Goal: Task Accomplishment & Management: Manage account settings

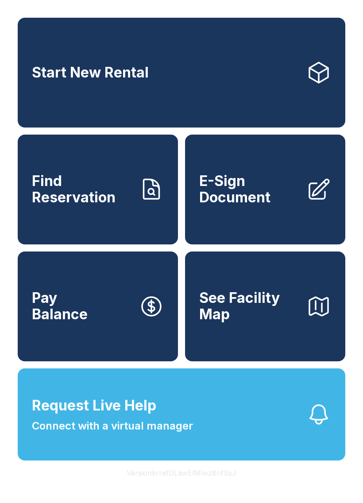
click at [308, 71] on icon at bounding box center [318, 72] width 25 height 25
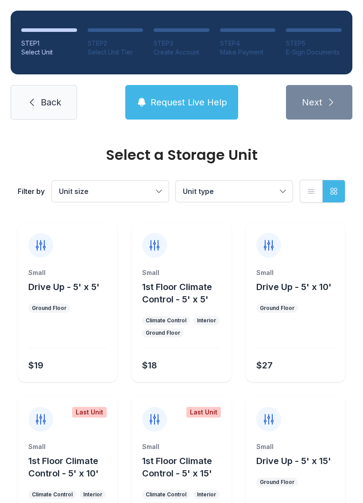
click at [81, 331] on div at bounding box center [67, 335] width 78 height 25
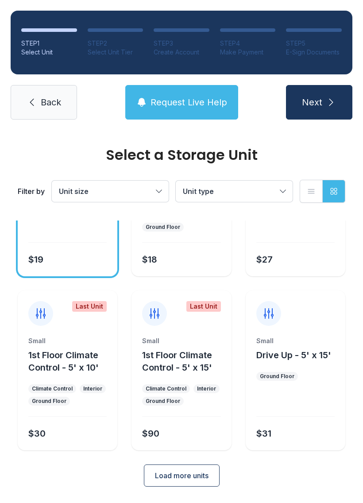
scroll to position [105, 0]
click at [83, 415] on div "Small 1st Floor Climate Control - 5' x 10' Climate Control Interior Ground Floo…" at bounding box center [68, 394] width 100 height 114
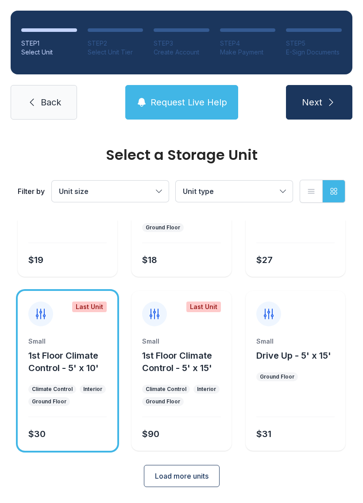
click at [190, 479] on span "Load more units" at bounding box center [182, 475] width 54 height 11
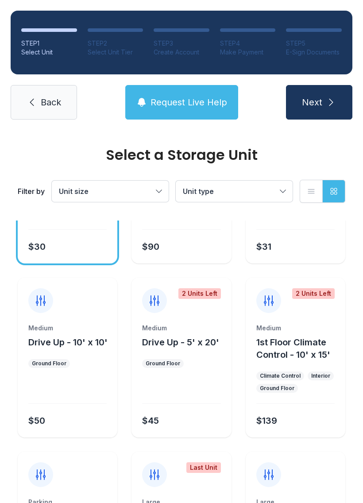
scroll to position [292, 0]
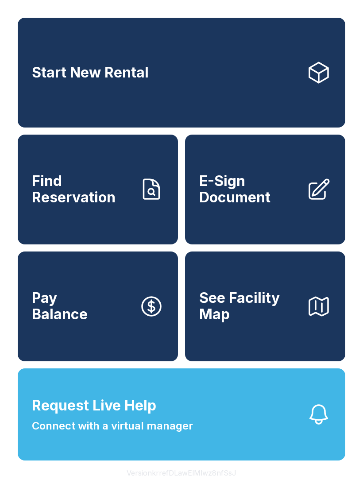
click at [187, 88] on link "Start New Rental" at bounding box center [181, 73] width 327 height 110
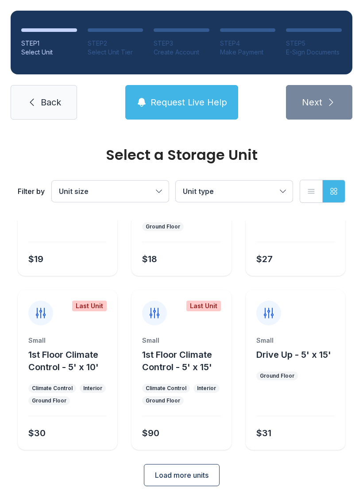
scroll to position [105, 0]
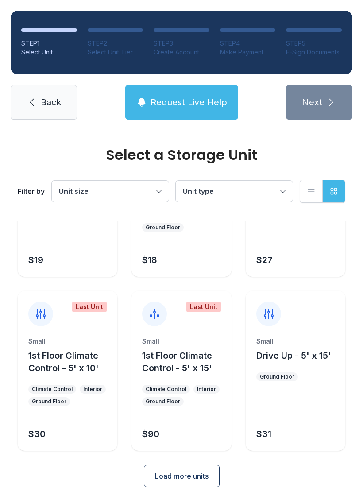
click at [201, 475] on span "Load more units" at bounding box center [182, 475] width 54 height 11
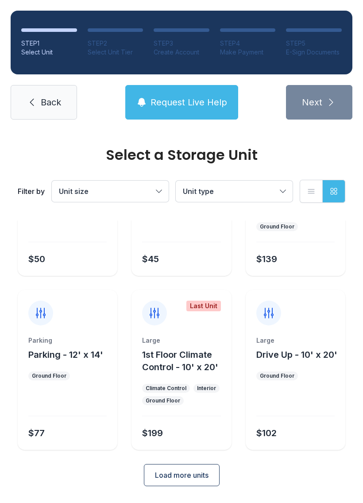
scroll to position [453, 0]
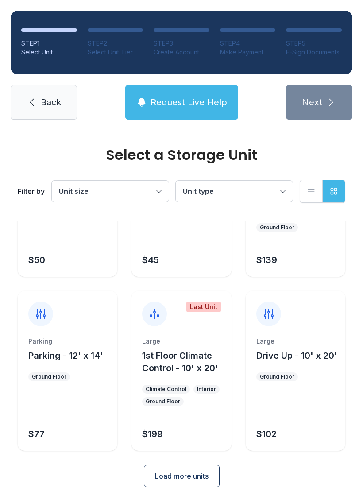
click at [198, 473] on span "Load more units" at bounding box center [182, 475] width 54 height 11
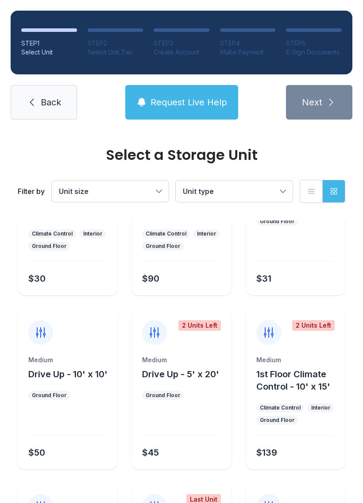
scroll to position [261, 0]
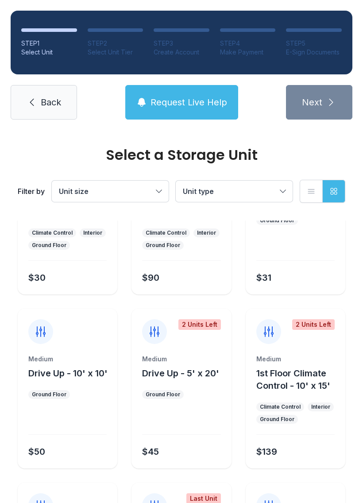
click at [61, 110] on link "Back" at bounding box center [44, 102] width 66 height 35
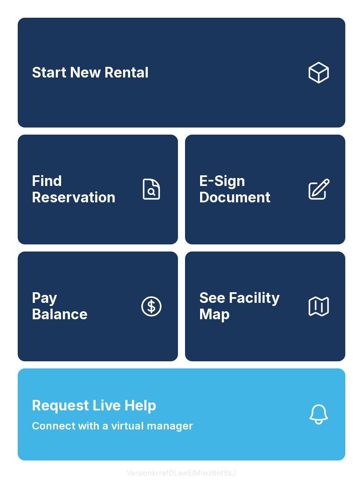
click at [164, 328] on button "Pay Balance" at bounding box center [98, 306] width 160 height 110
click at [146, 319] on icon "button" at bounding box center [151, 306] width 25 height 25
click at [270, 205] on span "E-Sign Document" at bounding box center [249, 189] width 100 height 32
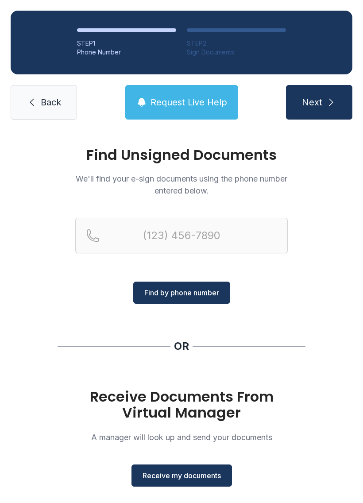
click at [196, 482] on button "Receive my documents" at bounding box center [181, 475] width 100 height 22
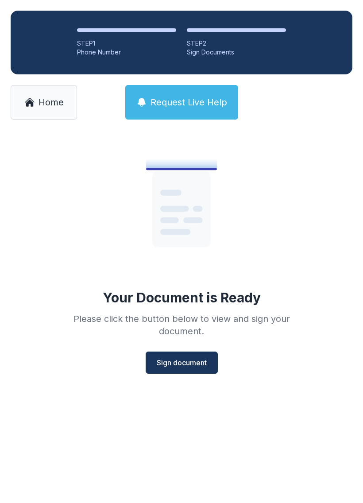
click at [196, 354] on button "Sign document" at bounding box center [182, 362] width 72 height 22
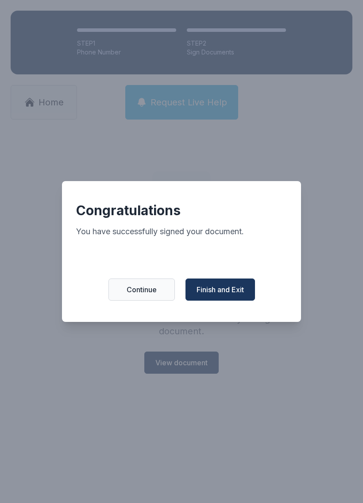
click at [238, 300] on button "Finish and Exit" at bounding box center [219, 289] width 69 height 22
